Goal: Transaction & Acquisition: Purchase product/service

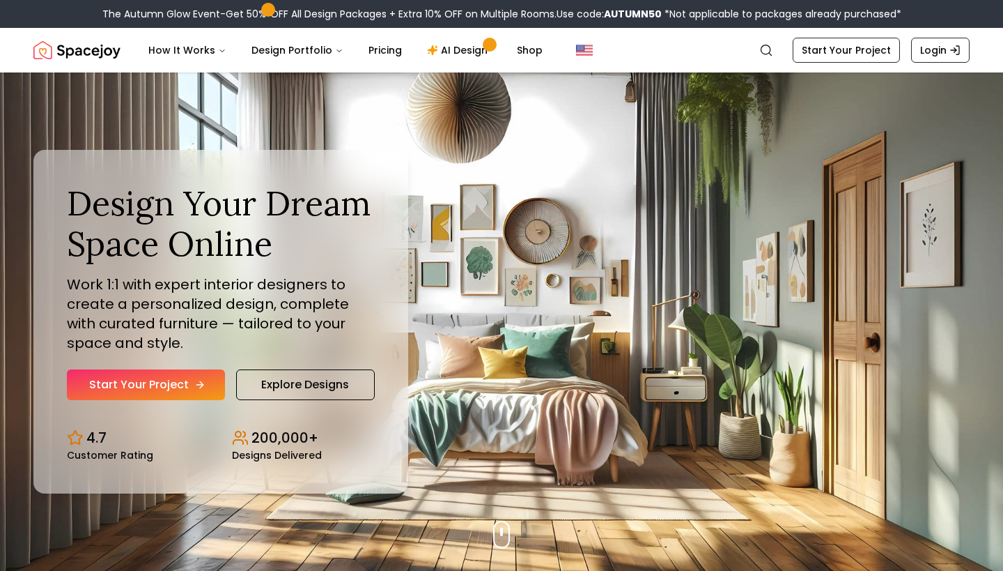
click at [183, 385] on link "Start Your Project" at bounding box center [146, 384] width 158 height 31
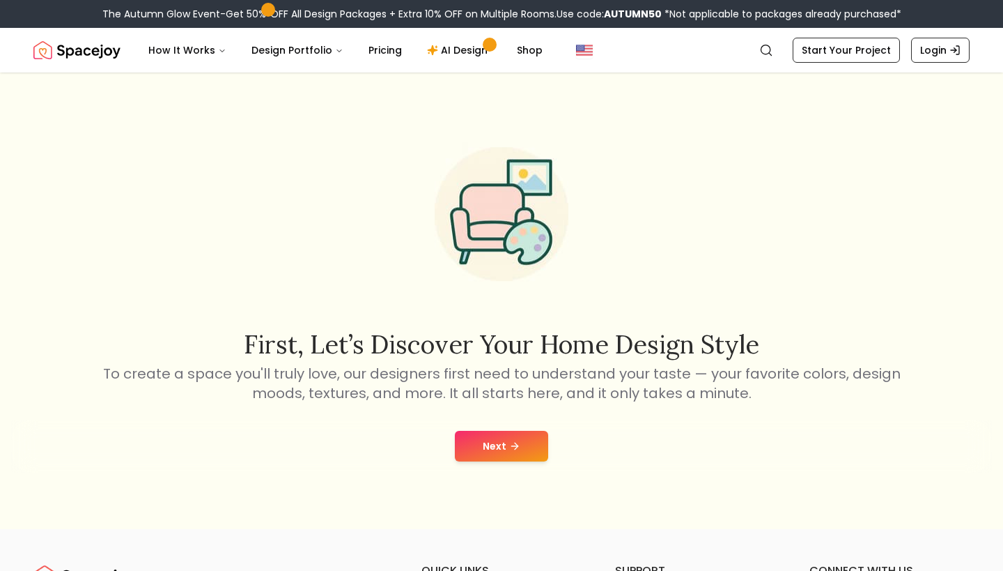
click at [528, 449] on button "Next" at bounding box center [501, 446] width 93 height 31
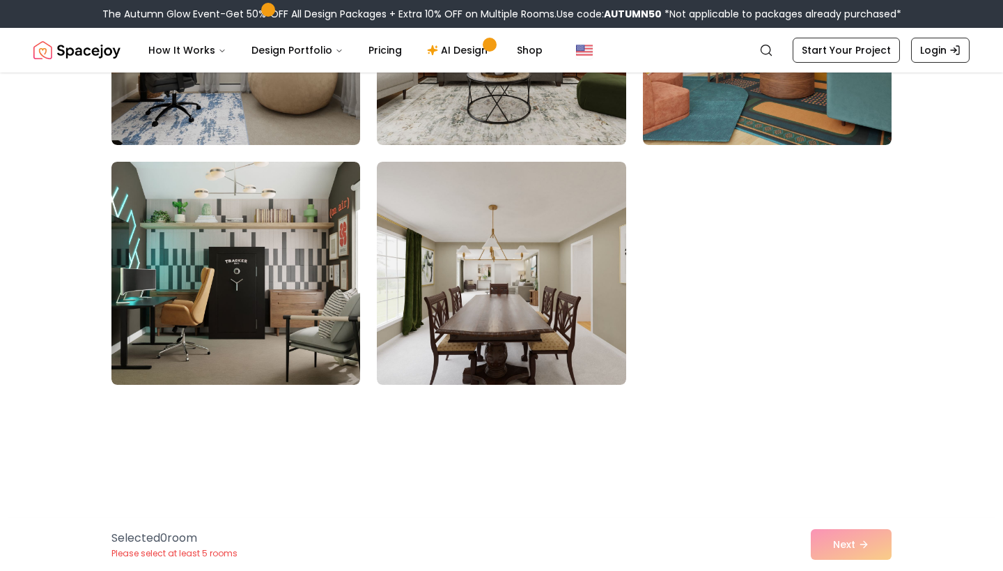
scroll to position [1529, 0]
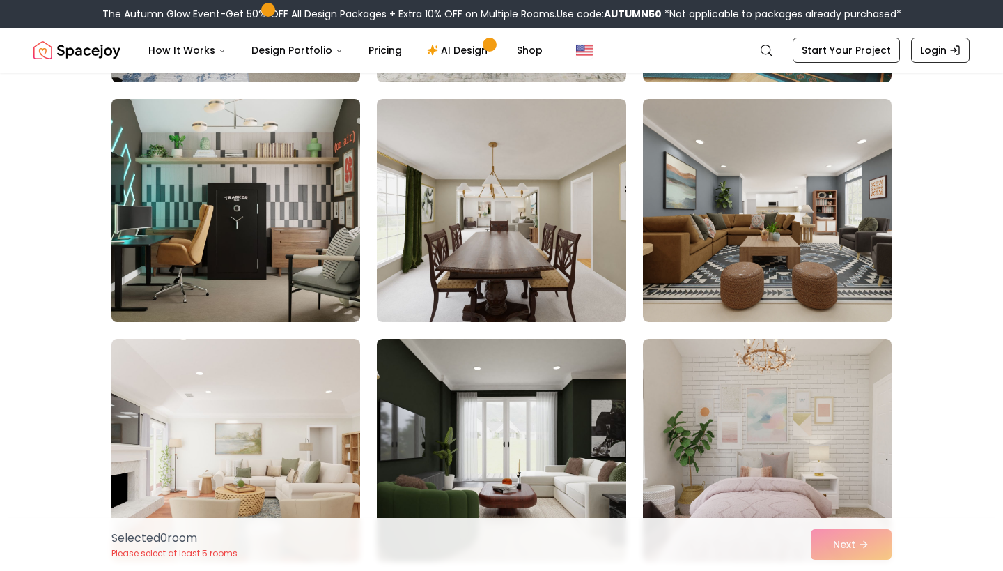
click at [311, 269] on img at bounding box center [235, 210] width 261 height 234
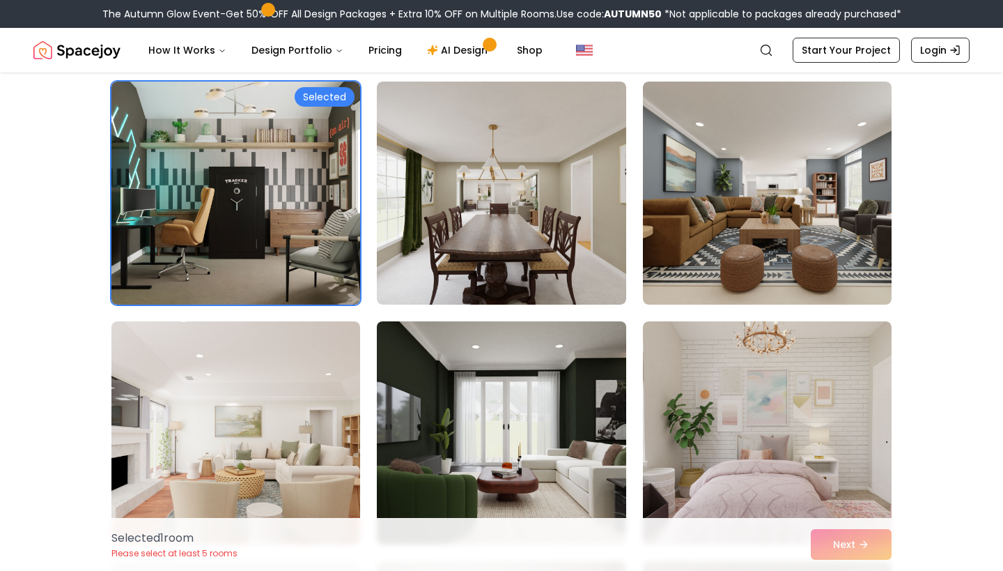
scroll to position [1544, 0]
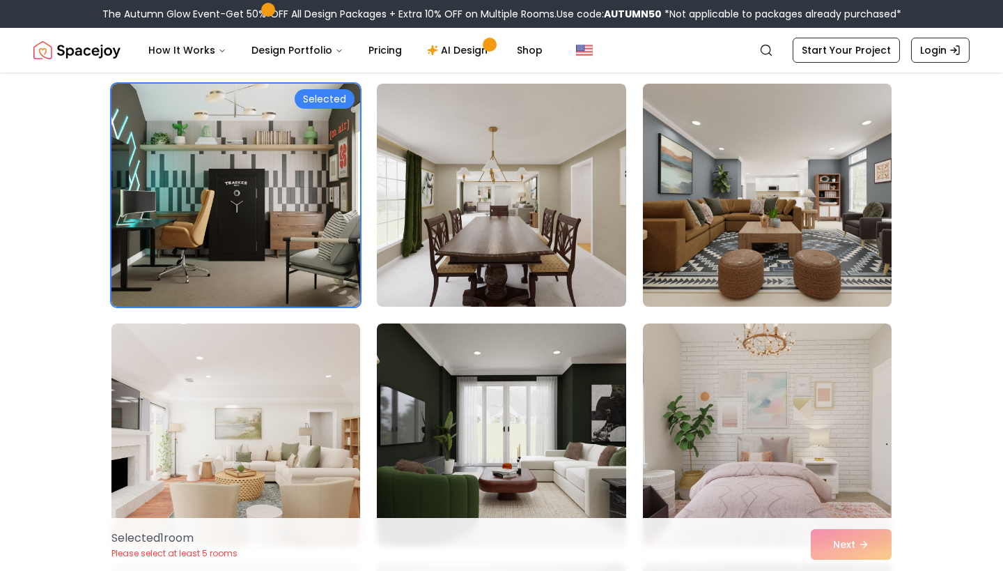
click at [771, 203] on img at bounding box center [767, 195] width 261 height 234
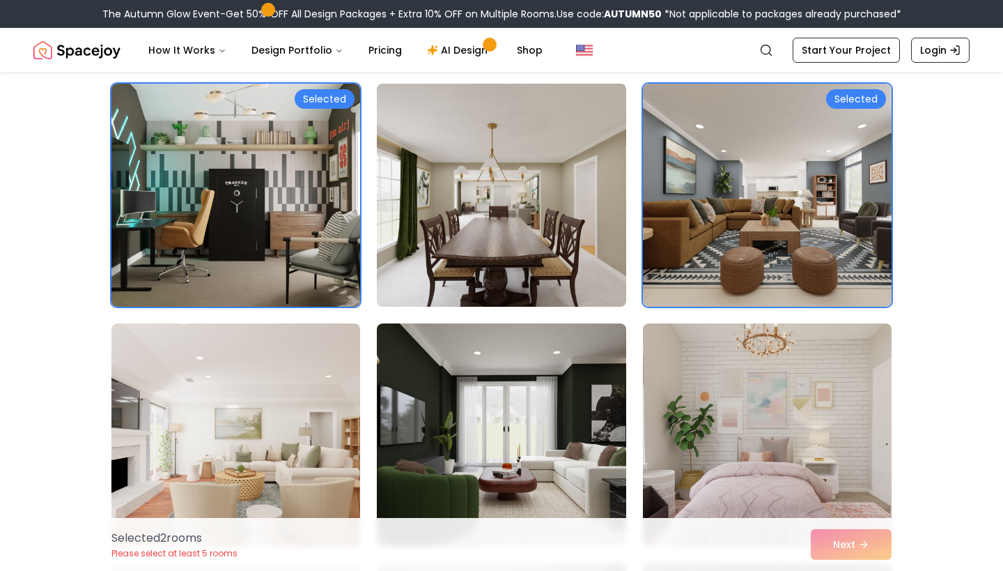
click at [610, 229] on img at bounding box center [501, 195] width 261 height 234
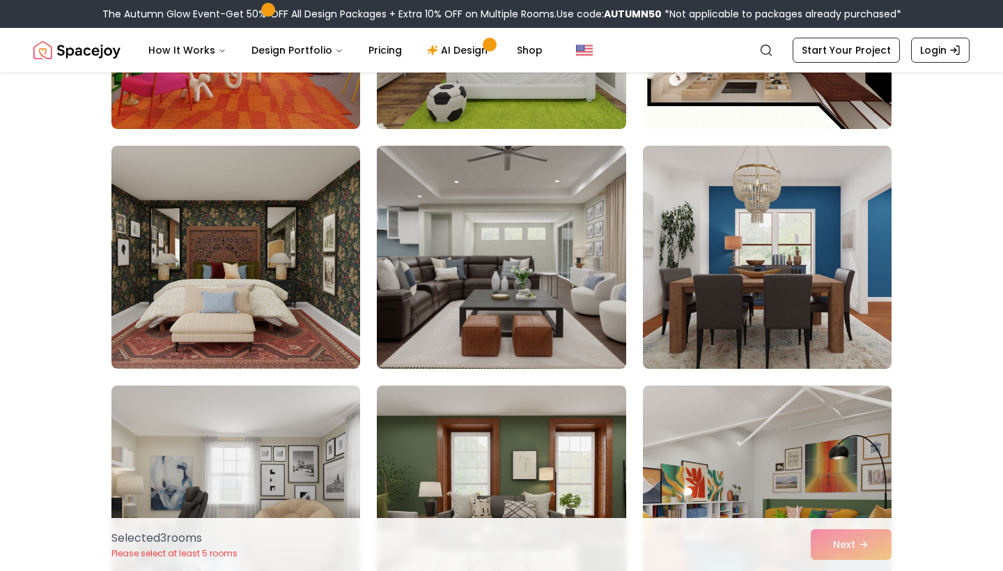
scroll to position [1003, 0]
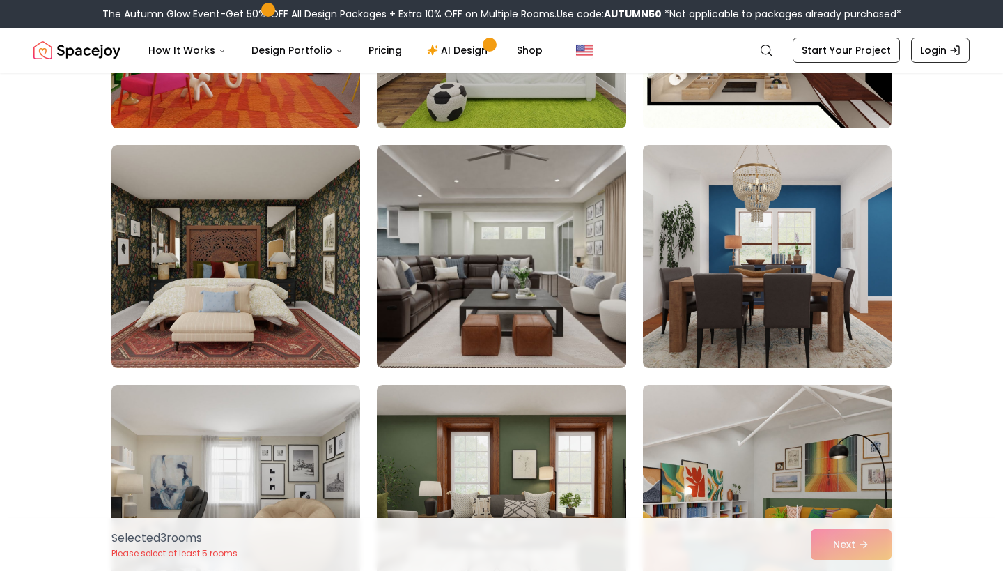
click at [606, 231] on img at bounding box center [501, 256] width 261 height 234
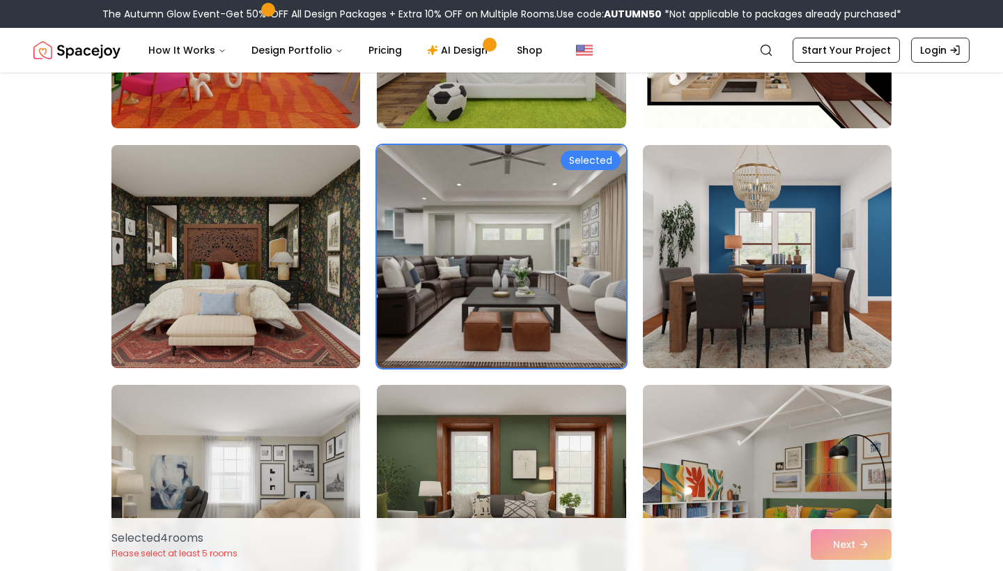
click at [327, 283] on img at bounding box center [235, 256] width 261 height 234
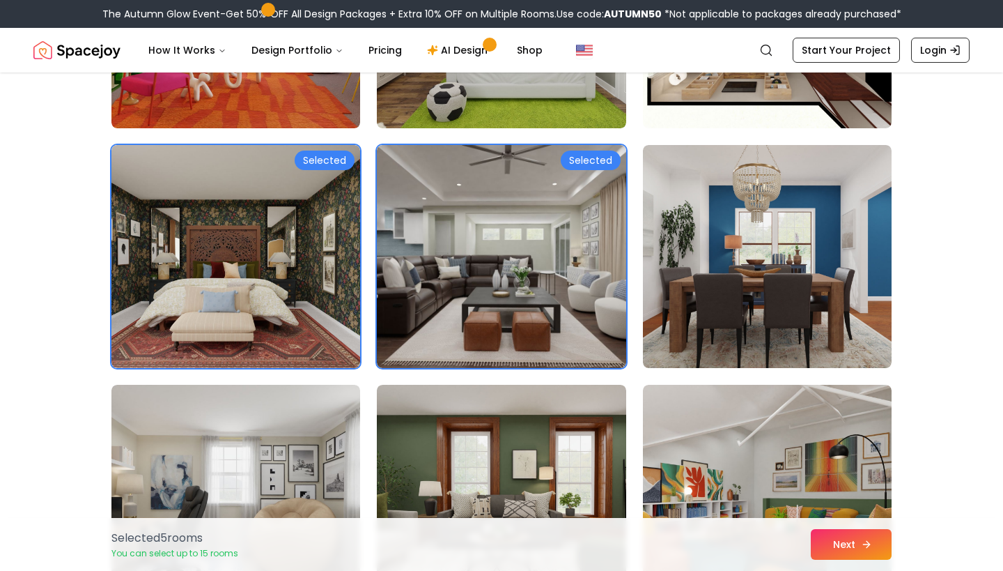
click at [842, 541] on button "Next" at bounding box center [851, 544] width 81 height 31
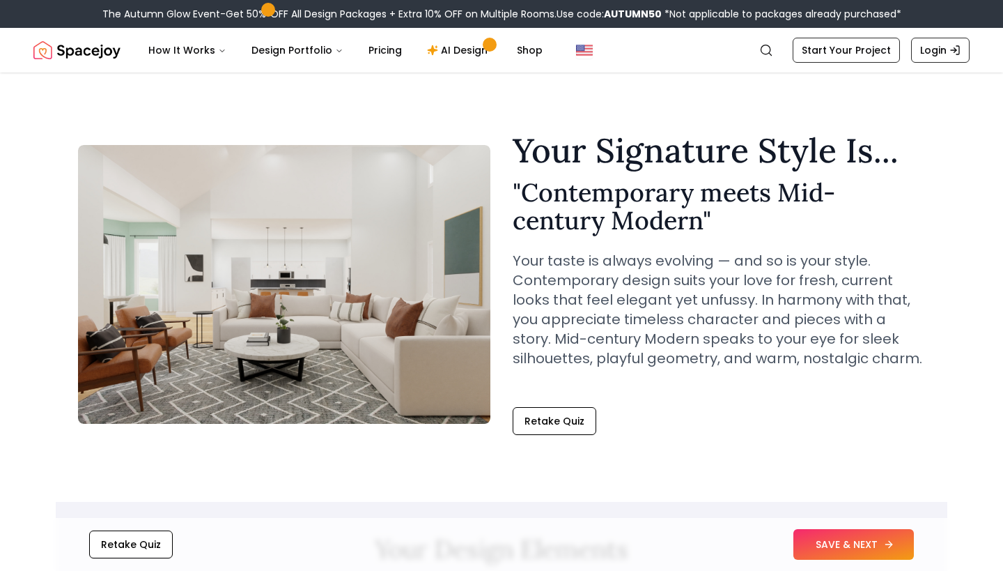
click at [837, 545] on button "SAVE & NEXT" at bounding box center [854, 544] width 121 height 31
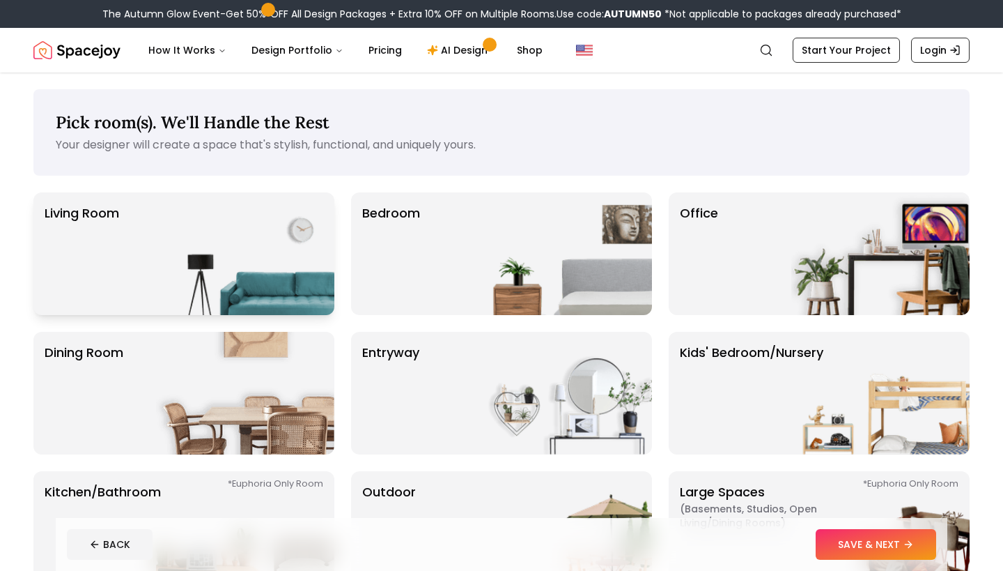
click at [288, 274] on img at bounding box center [245, 253] width 178 height 123
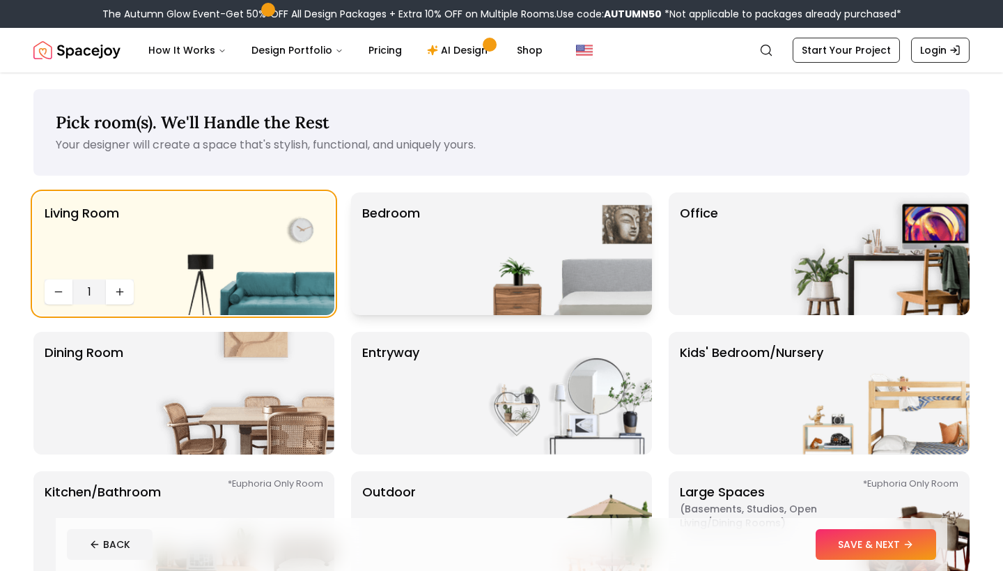
click at [420, 273] on p "Bedroom" at bounding box center [391, 253] width 58 height 100
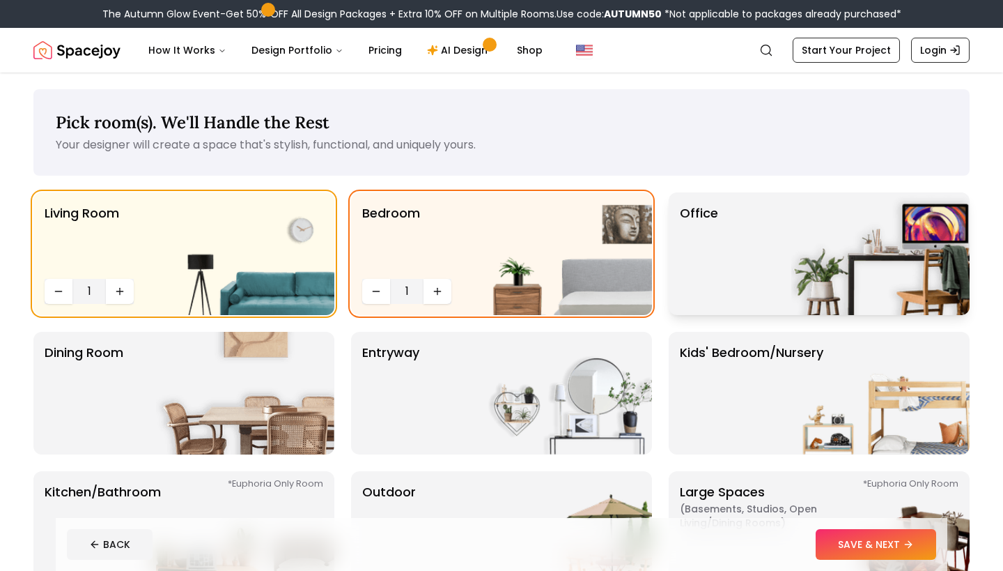
click at [703, 273] on p "Office" at bounding box center [699, 253] width 38 height 100
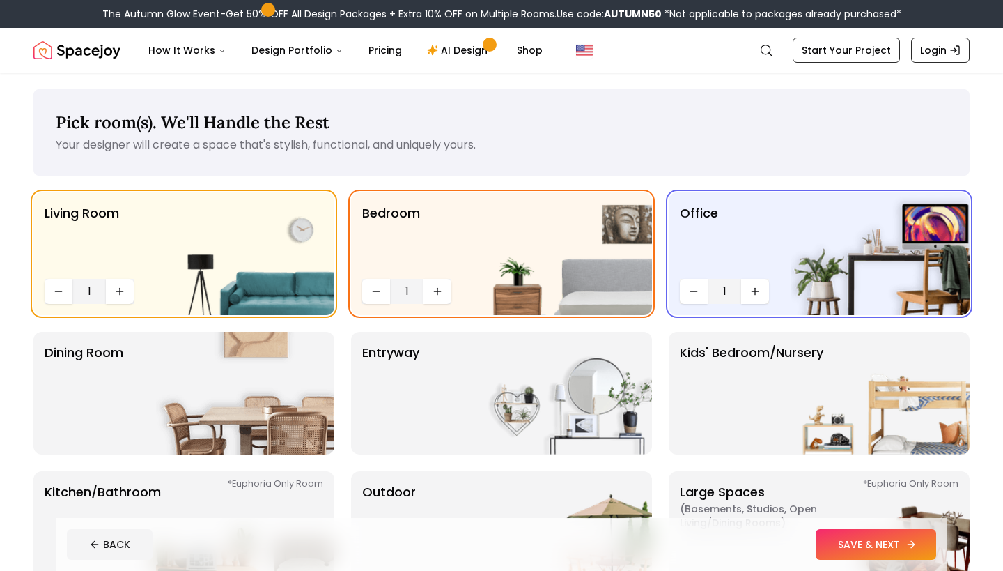
click at [852, 535] on button "SAVE & NEXT" at bounding box center [876, 544] width 121 height 31
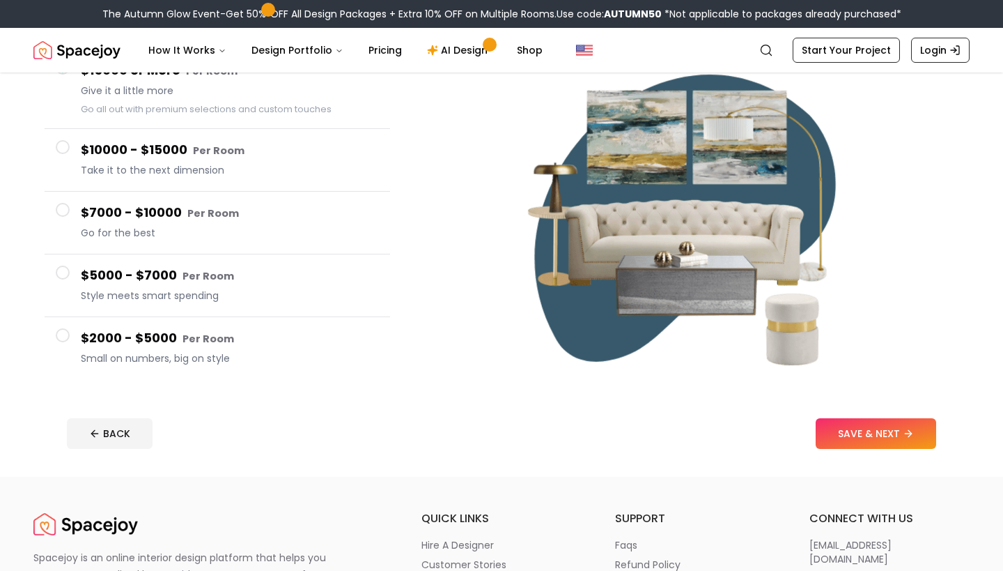
scroll to position [159, 0]
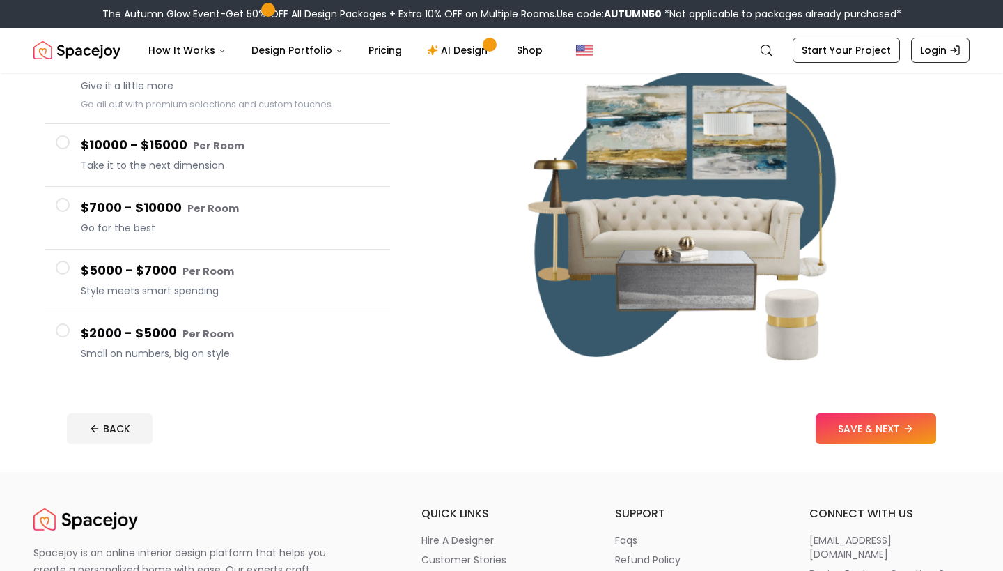
click at [129, 346] on div "$2000 - $5000 Per Room Small on numbers, big on style" at bounding box center [230, 343] width 298 height 40
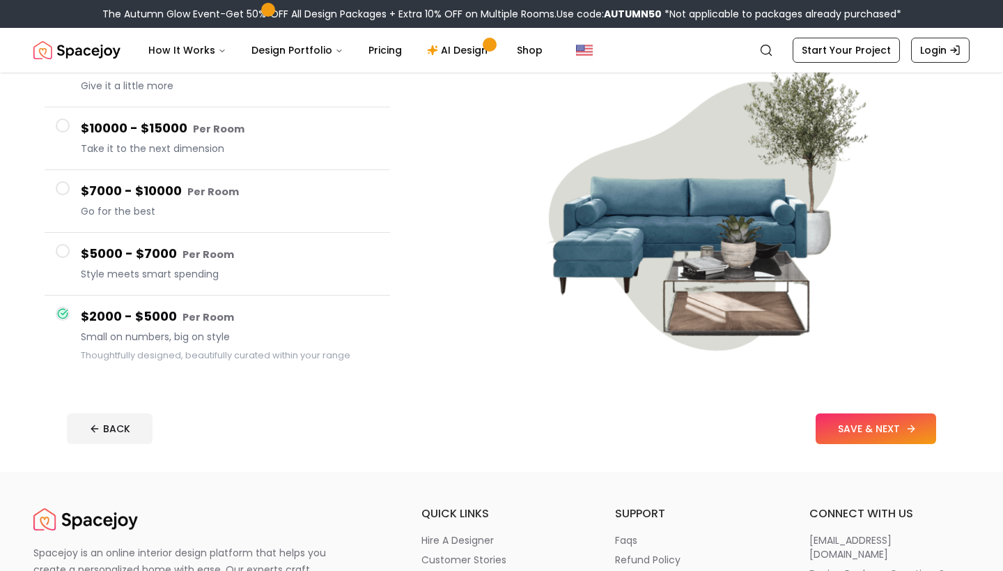
click at [868, 429] on button "SAVE & NEXT" at bounding box center [876, 428] width 121 height 31
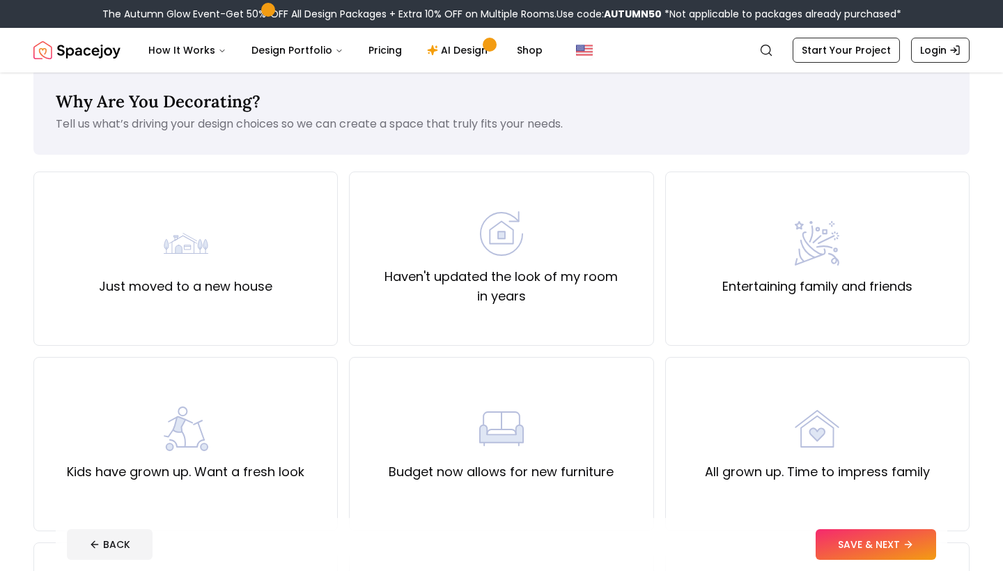
scroll to position [30, 0]
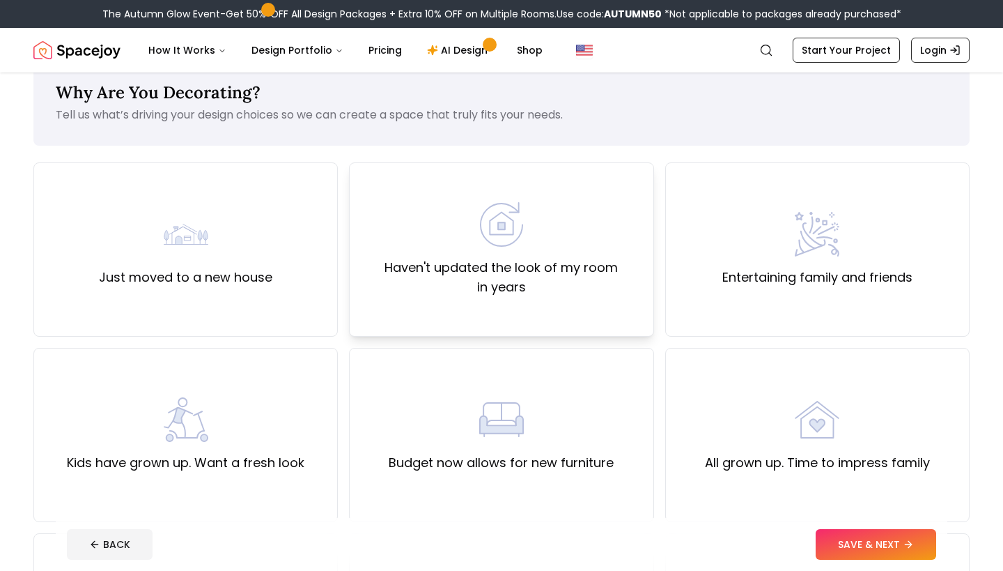
click at [553, 316] on div "Haven't updated the look of my room in years" at bounding box center [501, 249] width 305 height 174
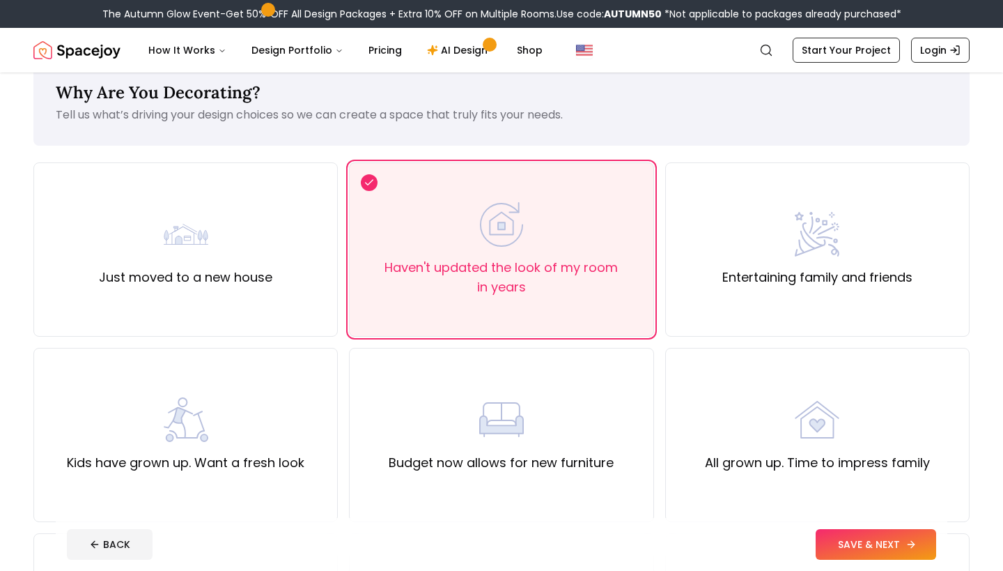
click at [842, 537] on button "SAVE & NEXT" at bounding box center [876, 544] width 121 height 31
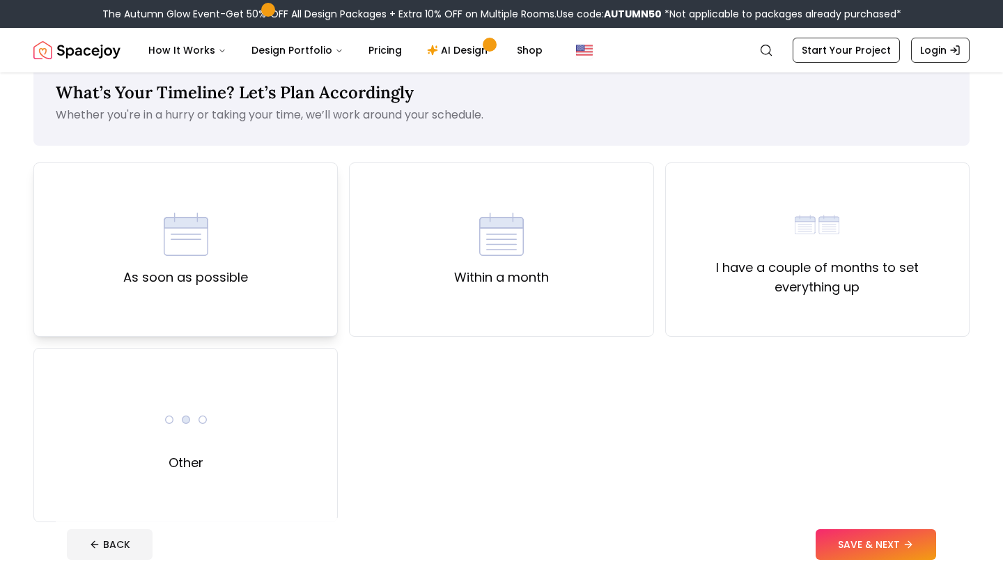
click at [261, 284] on div "As soon as possible" at bounding box center [185, 249] width 305 height 174
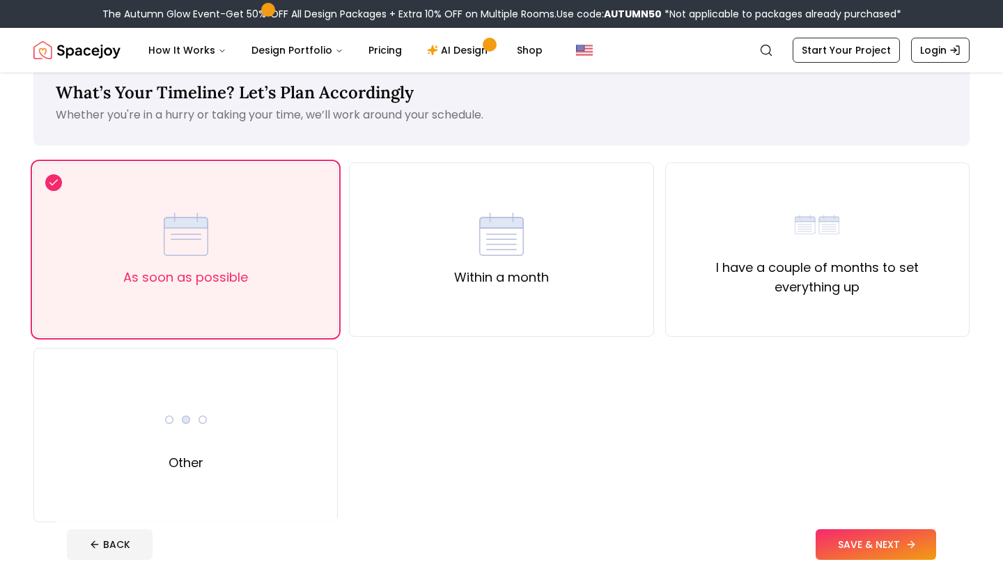
click at [850, 540] on button "SAVE & NEXT" at bounding box center [876, 544] width 121 height 31
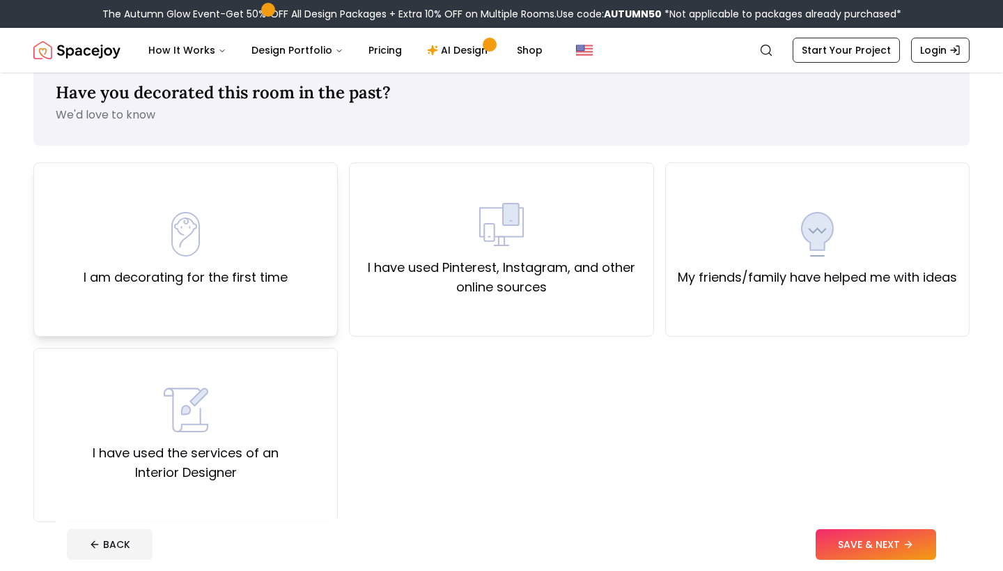
click at [254, 268] on label "I am decorating for the first time" at bounding box center [186, 278] width 204 height 20
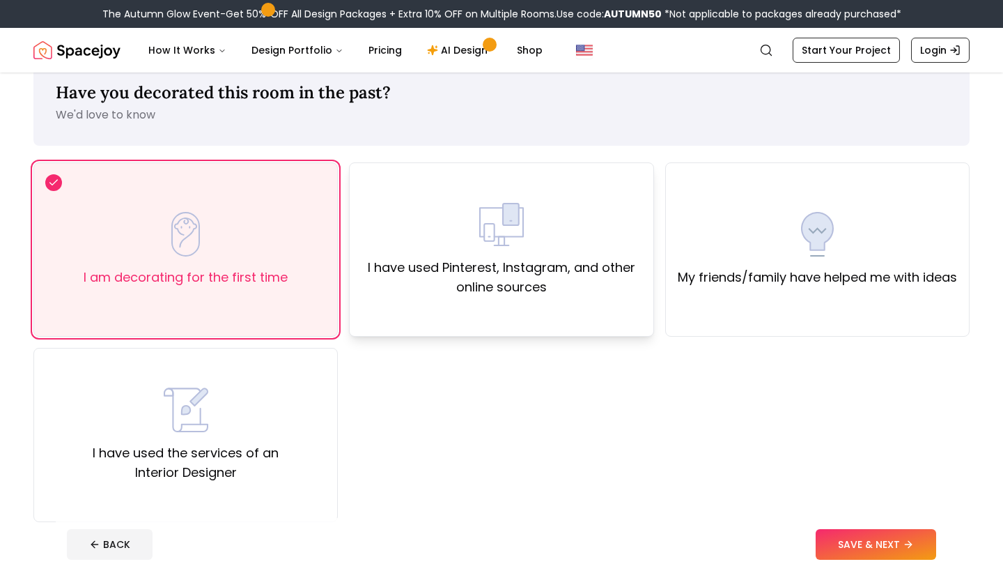
click at [568, 321] on div "I have used Pinterest, Instagram, and other online sources" at bounding box center [501, 249] width 305 height 174
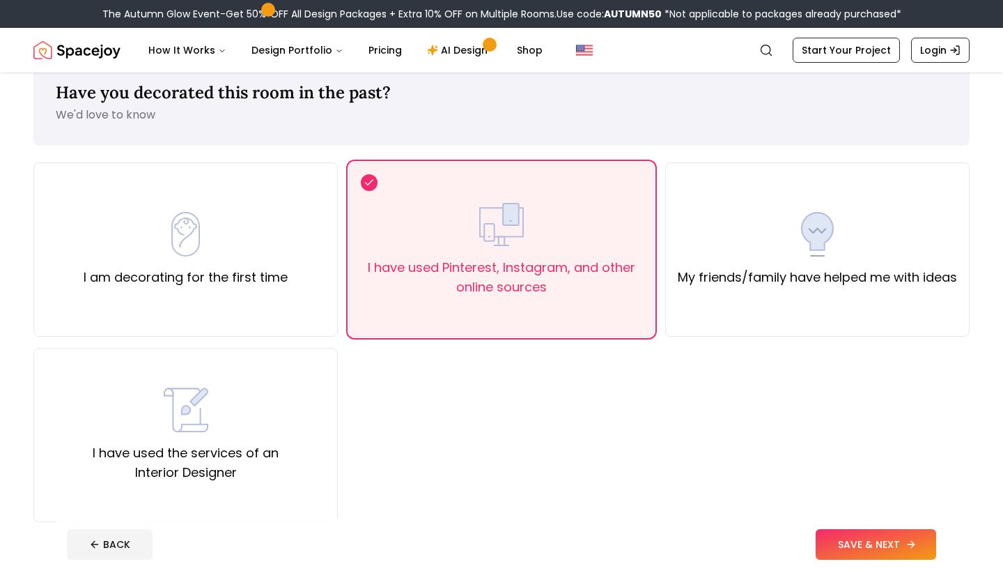
click at [860, 548] on button "SAVE & NEXT" at bounding box center [876, 544] width 121 height 31
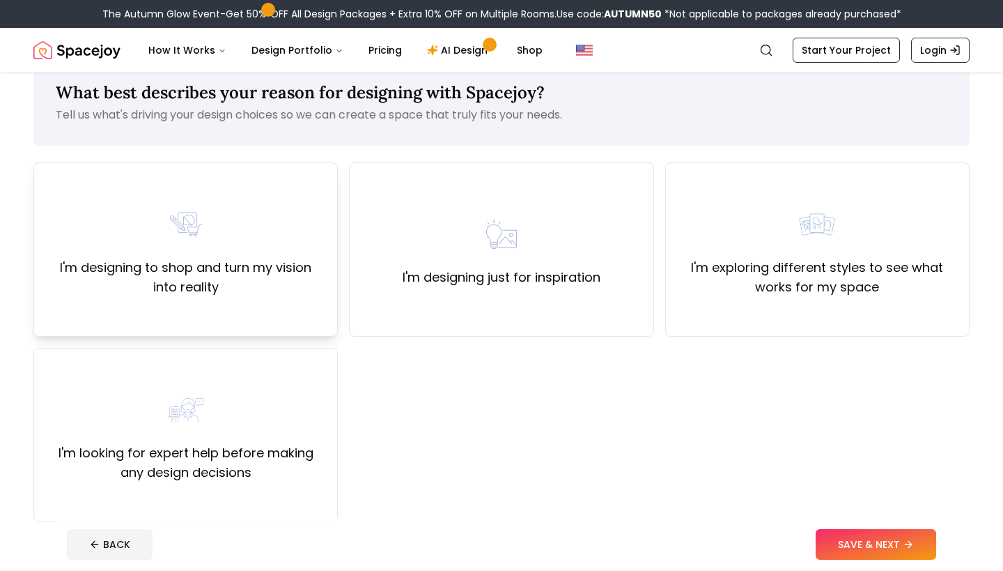
click at [308, 331] on div "I'm designing to shop and turn my vision into reality" at bounding box center [185, 249] width 305 height 174
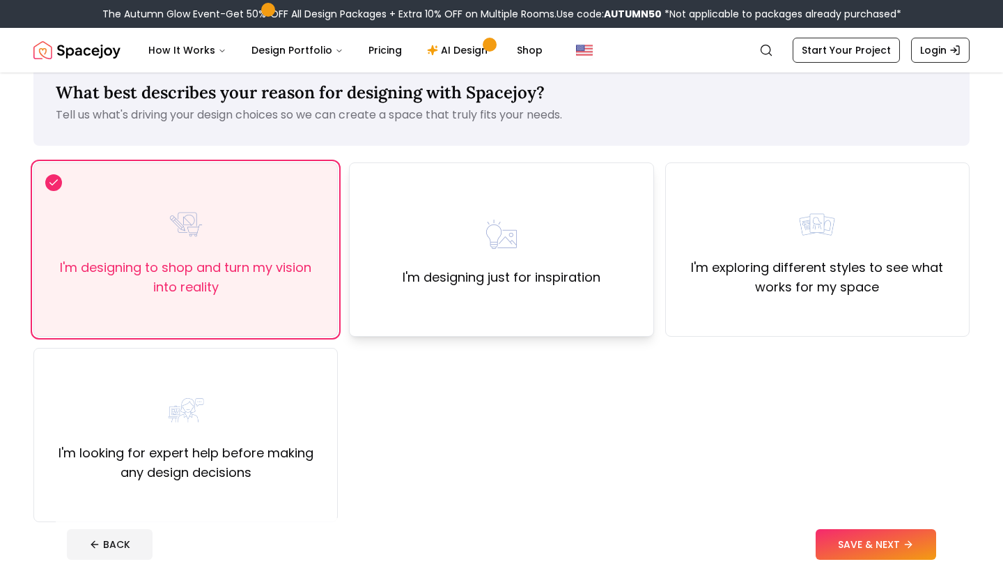
click at [645, 311] on div "I'm designing just for inspiration" at bounding box center [501, 249] width 305 height 174
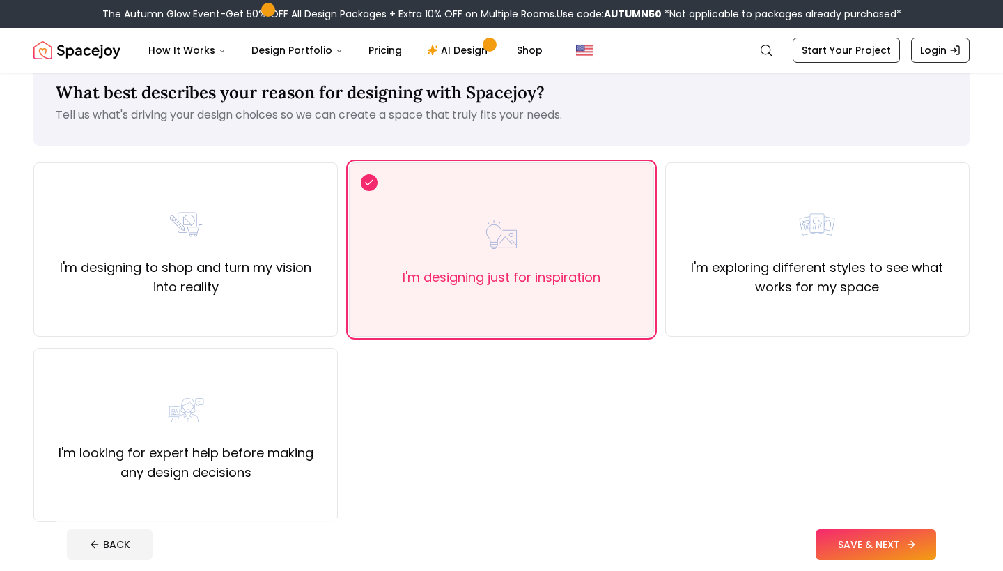
click at [861, 539] on button "SAVE & NEXT" at bounding box center [876, 544] width 121 height 31
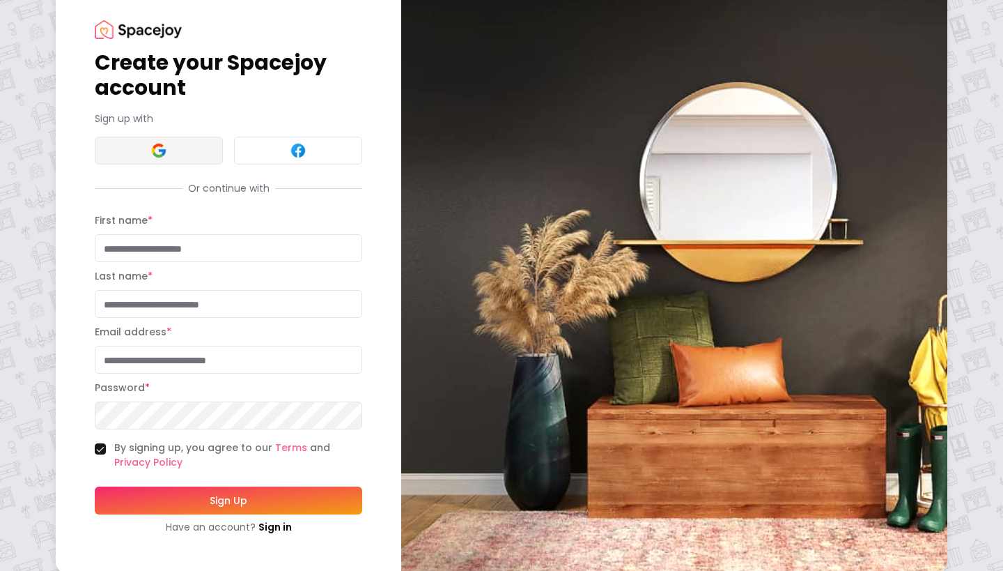
click at [196, 148] on button at bounding box center [159, 151] width 128 height 28
